Goal: Check status: Check status

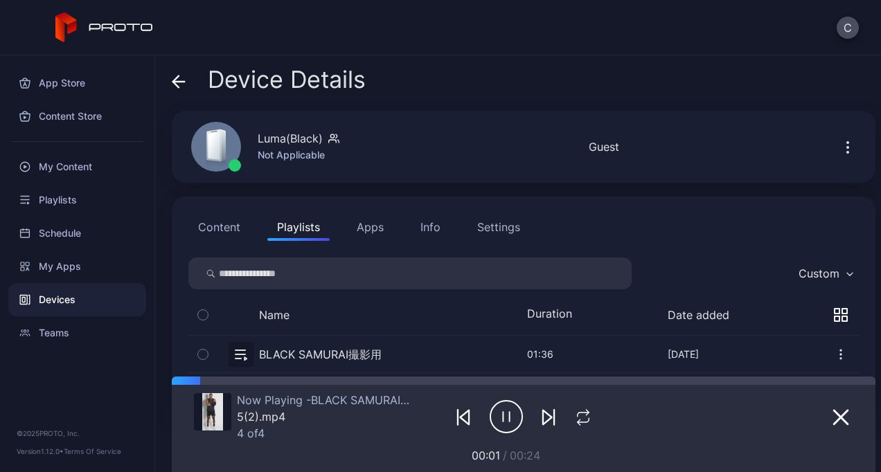
scroll to position [61, 0]
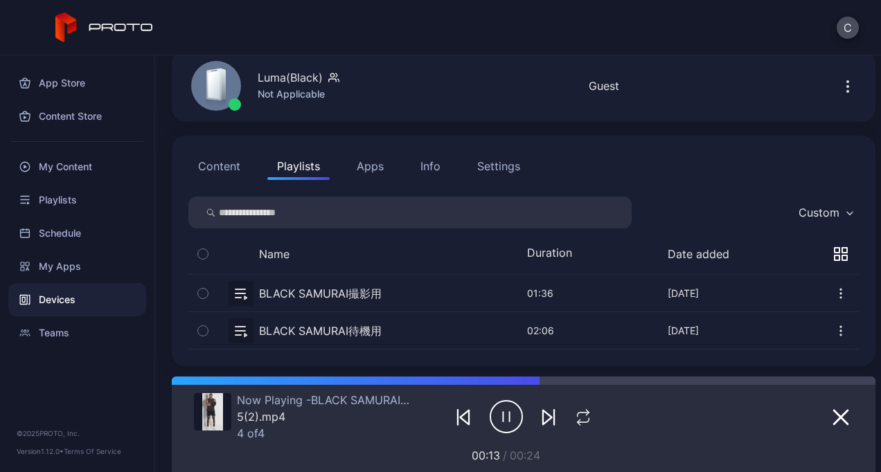
click at [323, 332] on button "button" at bounding box center [523, 330] width 670 height 37
click at [334, 291] on button "button" at bounding box center [523, 293] width 670 height 37
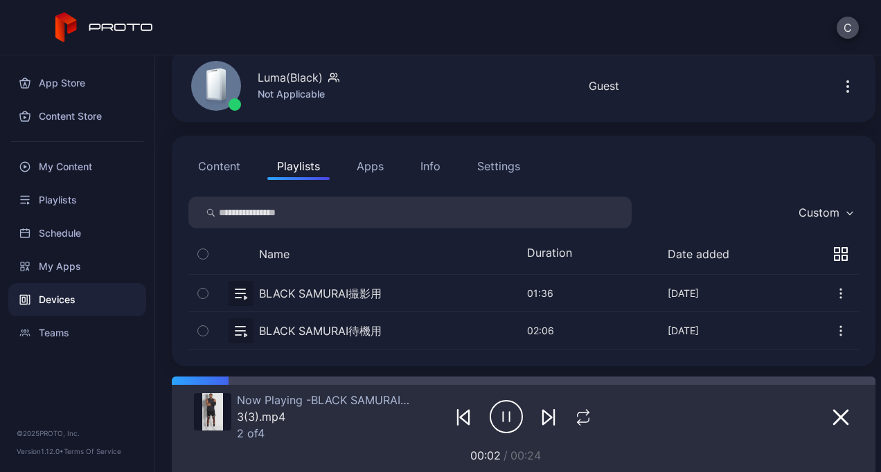
click at [329, 329] on button "button" at bounding box center [523, 330] width 670 height 37
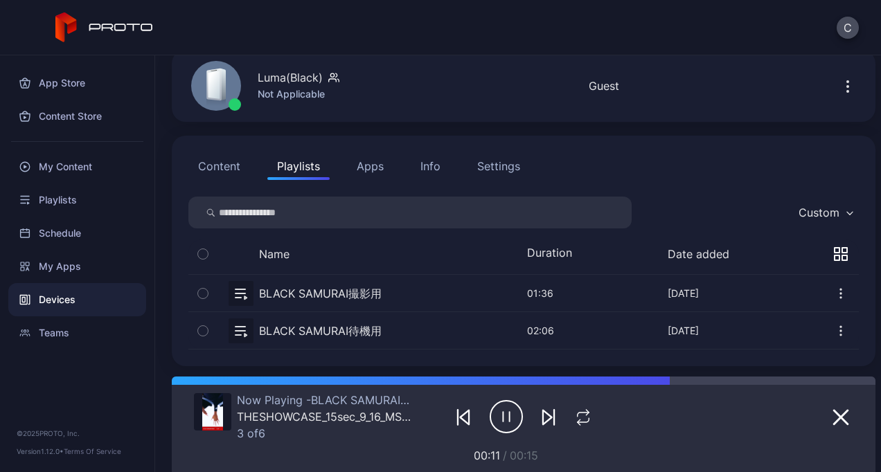
click at [336, 283] on button "button" at bounding box center [523, 293] width 670 height 37
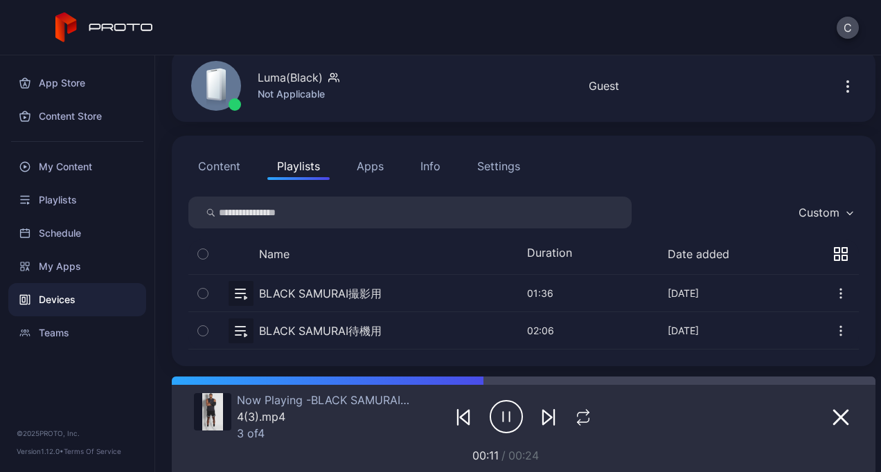
click at [379, 334] on button "button" at bounding box center [523, 330] width 670 height 37
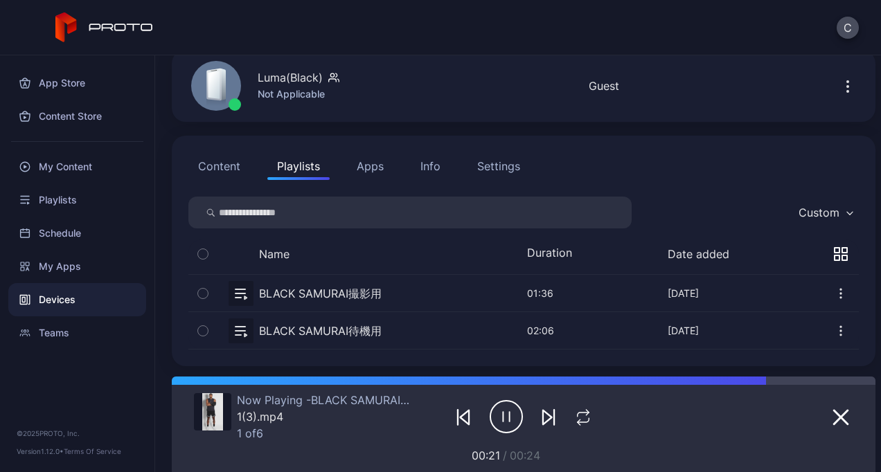
click at [360, 291] on button "button" at bounding box center [523, 293] width 670 height 37
click at [305, 292] on button "button" at bounding box center [523, 293] width 670 height 37
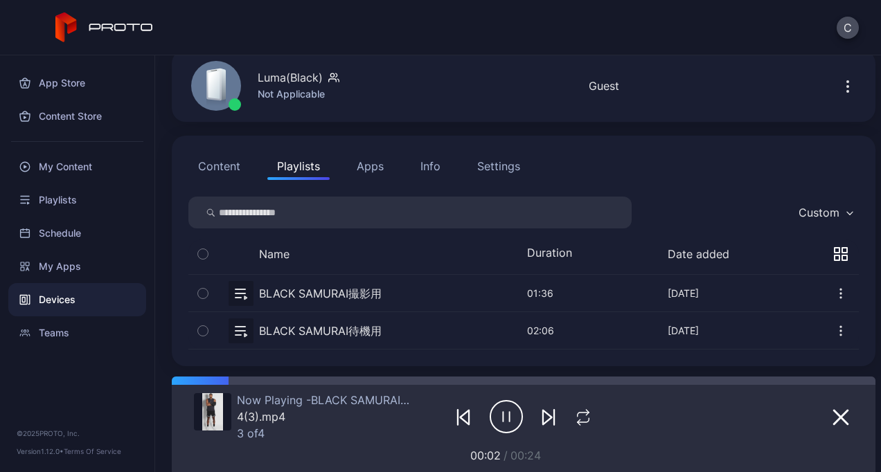
click at [305, 287] on button "button" at bounding box center [523, 293] width 670 height 37
click at [327, 288] on button "button" at bounding box center [523, 293] width 670 height 37
click at [325, 290] on button "button" at bounding box center [523, 293] width 670 height 37
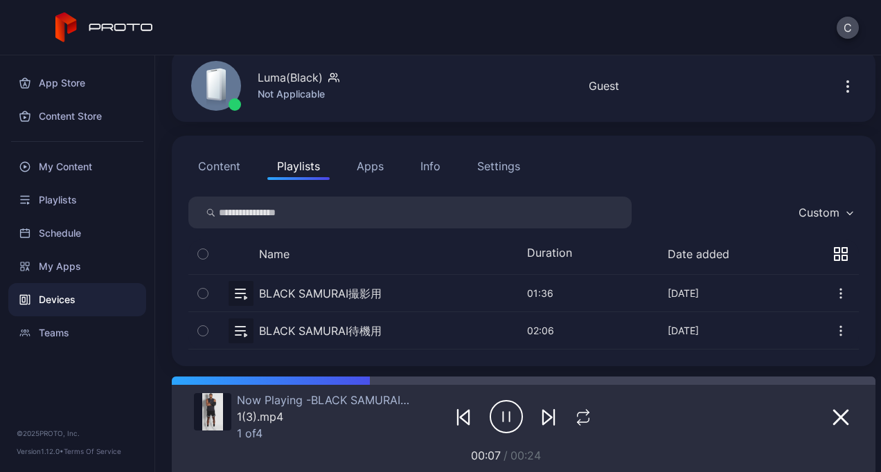
click at [375, 291] on button "button" at bounding box center [523, 293] width 670 height 37
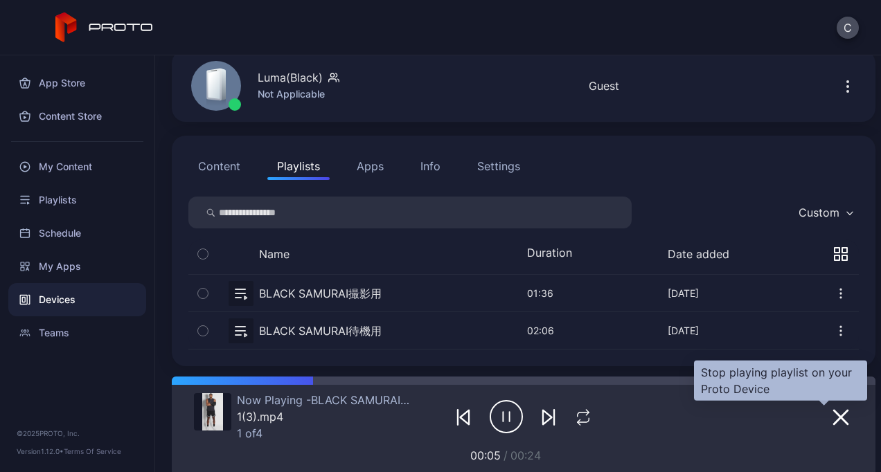
click at [832, 417] on icon "button" at bounding box center [840, 417] width 17 height 17
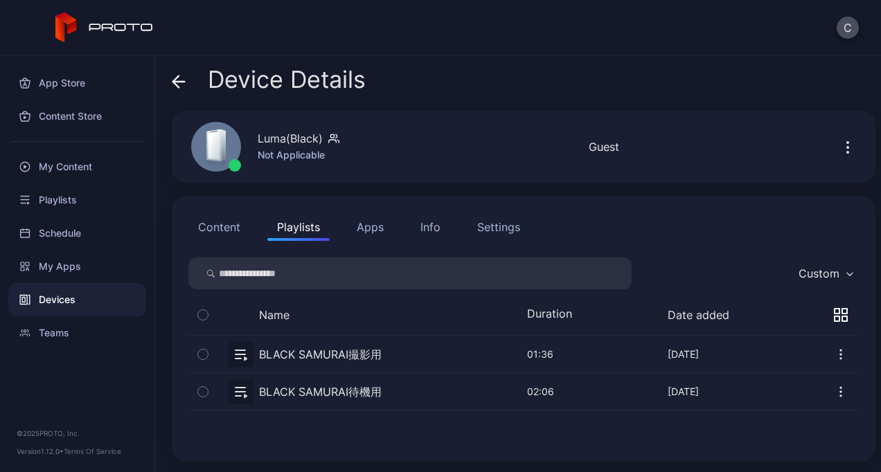
click at [314, 352] on button "button" at bounding box center [523, 354] width 670 height 37
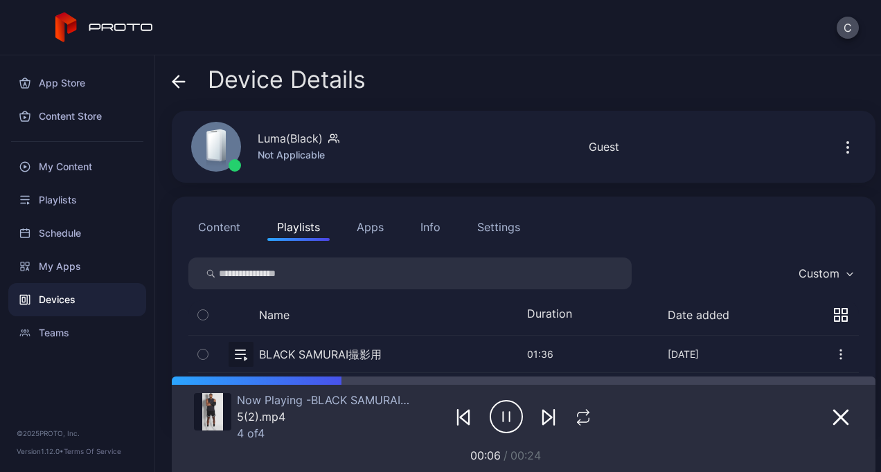
click at [346, 355] on button "button" at bounding box center [523, 354] width 670 height 37
